Goal: Task Accomplishment & Management: Use online tool/utility

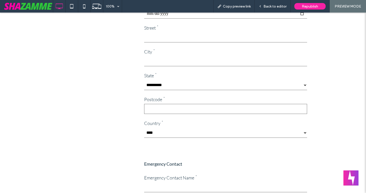
scroll to position [183, 0]
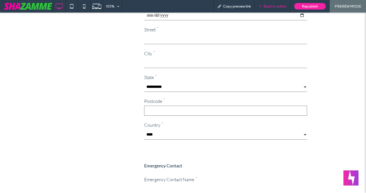
click at [266, 6] on span "Back to editor" at bounding box center [274, 6] width 23 height 4
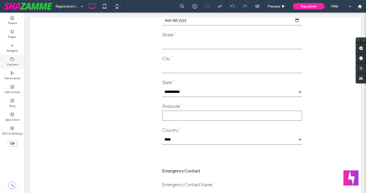
click at [14, 59] on icon at bounding box center [12, 59] width 4 height 4
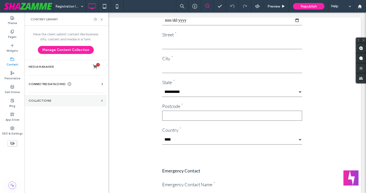
click at [53, 101] on label "Collections" at bounding box center [64, 101] width 71 height 4
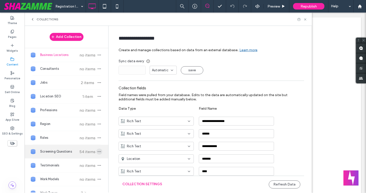
click at [97, 151] on icon "button" at bounding box center [99, 151] width 4 height 4
type input "**********"
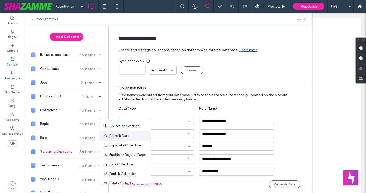
click at [118, 135] on span "Refresh Data" at bounding box center [119, 135] width 20 height 5
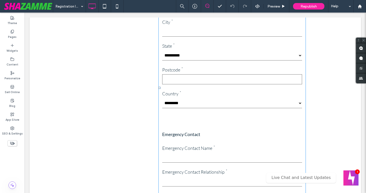
scroll to position [222, 0]
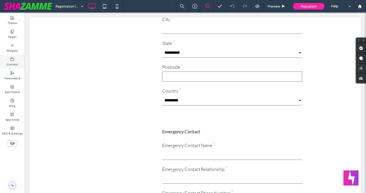
click at [12, 60] on use at bounding box center [12, 58] width 3 height 3
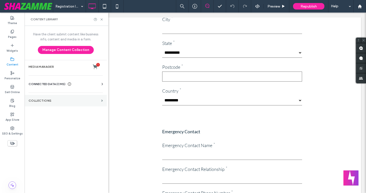
click at [37, 100] on label "Collections" at bounding box center [64, 101] width 71 height 4
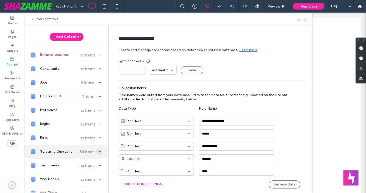
click at [97, 152] on icon "button" at bounding box center [99, 151] width 4 height 4
type input "**********"
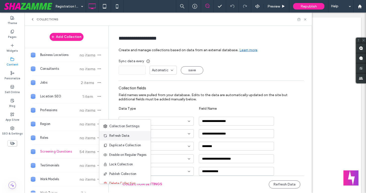
click at [112, 136] on span "Refresh Data" at bounding box center [119, 135] width 20 height 5
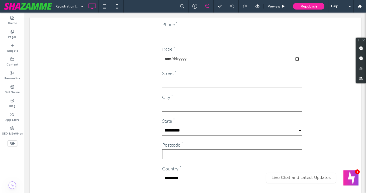
scroll to position [145, 0]
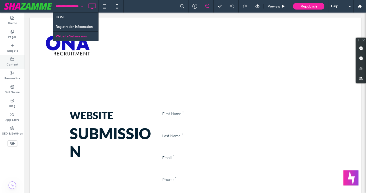
click at [13, 62] on label "Content" at bounding box center [13, 64] width 12 height 6
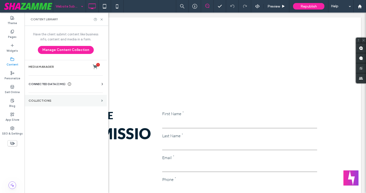
click at [31, 103] on section "Collections" at bounding box center [66, 101] width 82 height 12
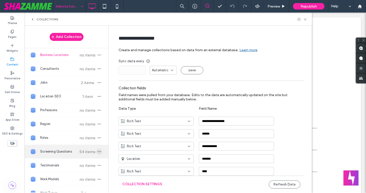
click at [97, 151] on icon "button" at bounding box center [99, 151] width 4 height 4
type input "**********"
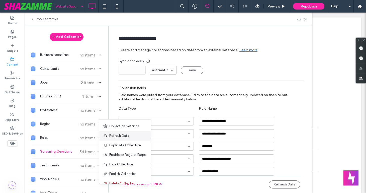
click at [115, 136] on span "Refresh Data" at bounding box center [119, 135] width 20 height 5
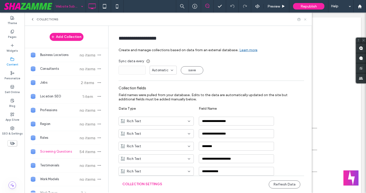
click at [306, 19] on icon at bounding box center [305, 20] width 4 height 4
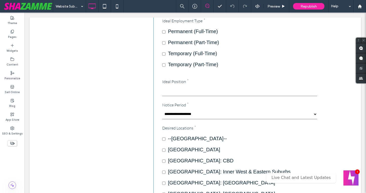
scroll to position [327, 0]
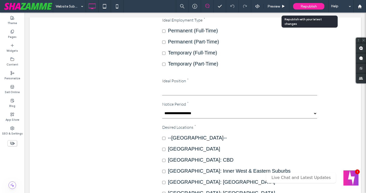
click at [296, 8] on div "Republish" at bounding box center [308, 6] width 31 height 7
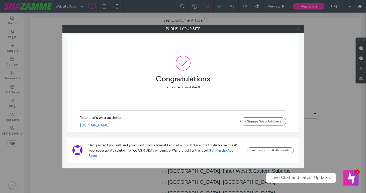
click at [298, 29] on icon at bounding box center [298, 29] width 4 height 4
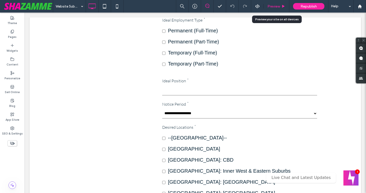
click at [272, 6] on span "Preview" at bounding box center [273, 6] width 13 height 4
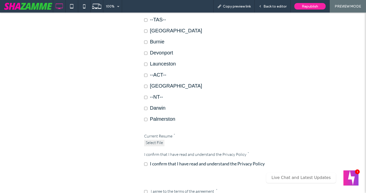
scroll to position [1642, 0]
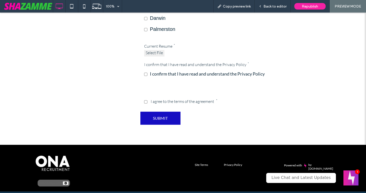
click at [157, 50] on span "Select File" at bounding box center [153, 53] width 17 height 6
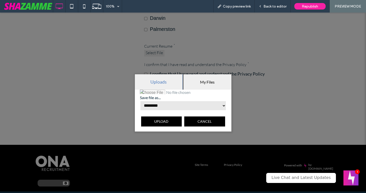
click at [149, 106] on select "**********" at bounding box center [183, 105] width 86 height 10
select select "**********"
click at [140, 100] on select "**********" at bounding box center [183, 105] width 86 height 10
click at [202, 82] on span "My Files" at bounding box center [207, 81] width 15 height 5
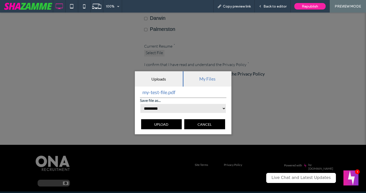
click at [205, 123] on span "Cancel" at bounding box center [204, 124] width 14 height 4
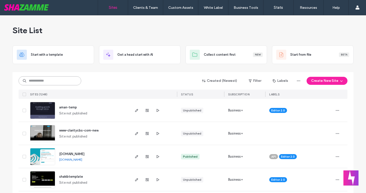
click at [52, 81] on input at bounding box center [50, 80] width 63 height 9
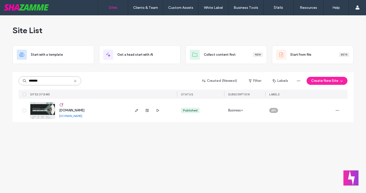
type input "*******"
click at [84, 110] on span "www.arkadiatalent.com.au" at bounding box center [71, 110] width 25 height 4
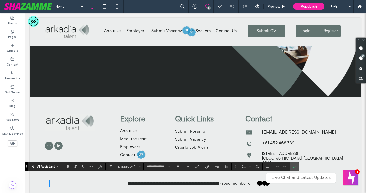
click at [185, 181] on span "**********" at bounding box center [159, 183] width 65 height 4
click at [188, 181] on span "**********" at bounding box center [159, 183] width 65 height 4
click at [294, 163] on span "Confirm" at bounding box center [293, 166] width 2 height 9
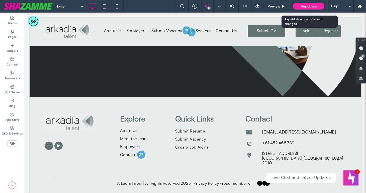
click at [300, 5] on span "Republish" at bounding box center [308, 6] width 16 height 4
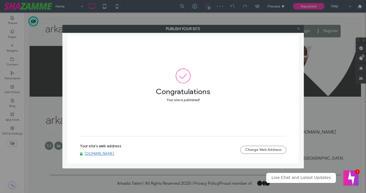
click at [297, 29] on icon at bounding box center [298, 29] width 4 height 4
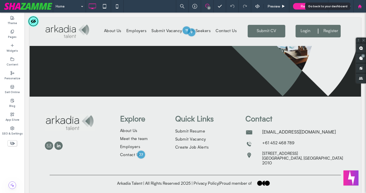
click at [359, 7] on use at bounding box center [359, 6] width 4 height 4
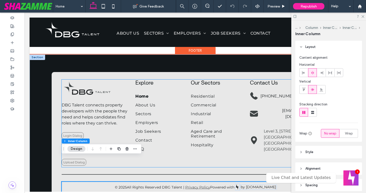
scroll to position [651, 0]
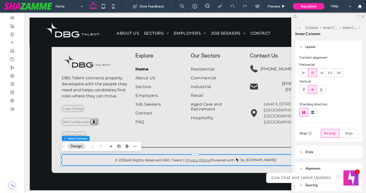
click at [295, 16] on icon at bounding box center [295, 17] width 4 height 4
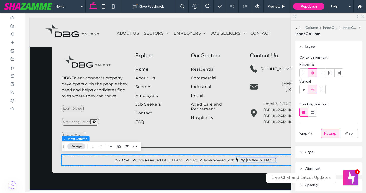
scroll to position [642, 0]
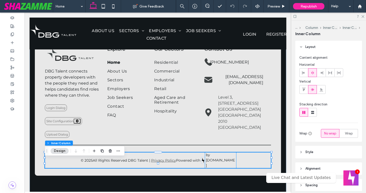
click at [229, 168] on p "by [DOMAIN_NAME]" at bounding box center [221, 160] width 30 height 16
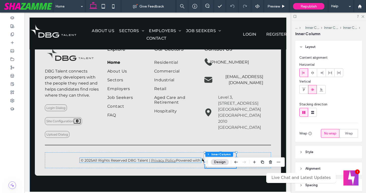
click at [193, 162] on p "All Rights Reserved DBG Talent | Privacy Policy Powered with" at bounding box center [146, 160] width 107 height 5
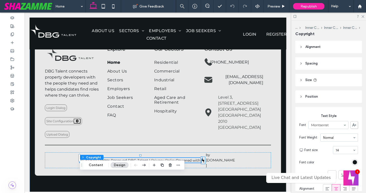
click at [203, 163] on img at bounding box center [203, 160] width 4 height 6
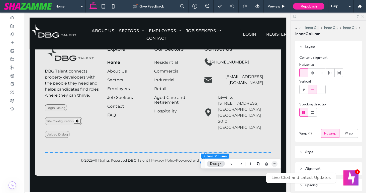
click at [274, 164] on icon "button" at bounding box center [274, 164] width 4 height 4
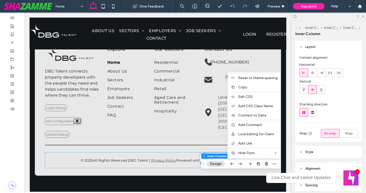
click at [209, 167] on span "by [DOMAIN_NAME]" at bounding box center [220, 159] width 29 height 15
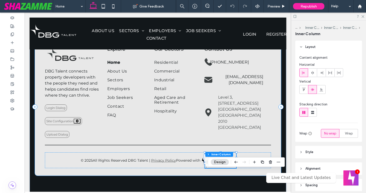
click at [191, 176] on div "DBG Talent connects property developers with the people they need and helps can…" at bounding box center [158, 106] width 246 height 137
